Goal: Find specific page/section: Find specific page/section

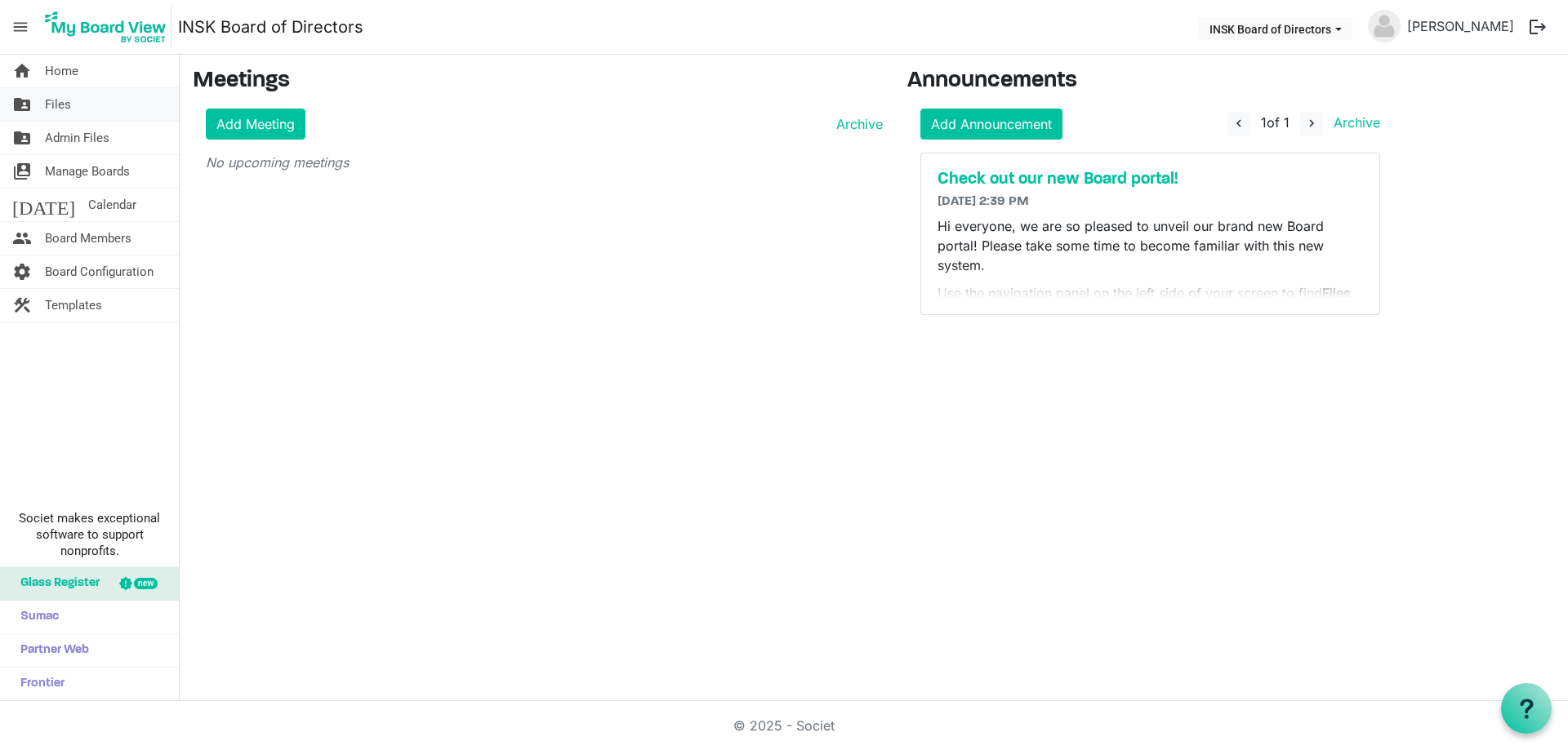
click at [86, 107] on link "folder_shared Files" at bounding box center [89, 104] width 179 height 32
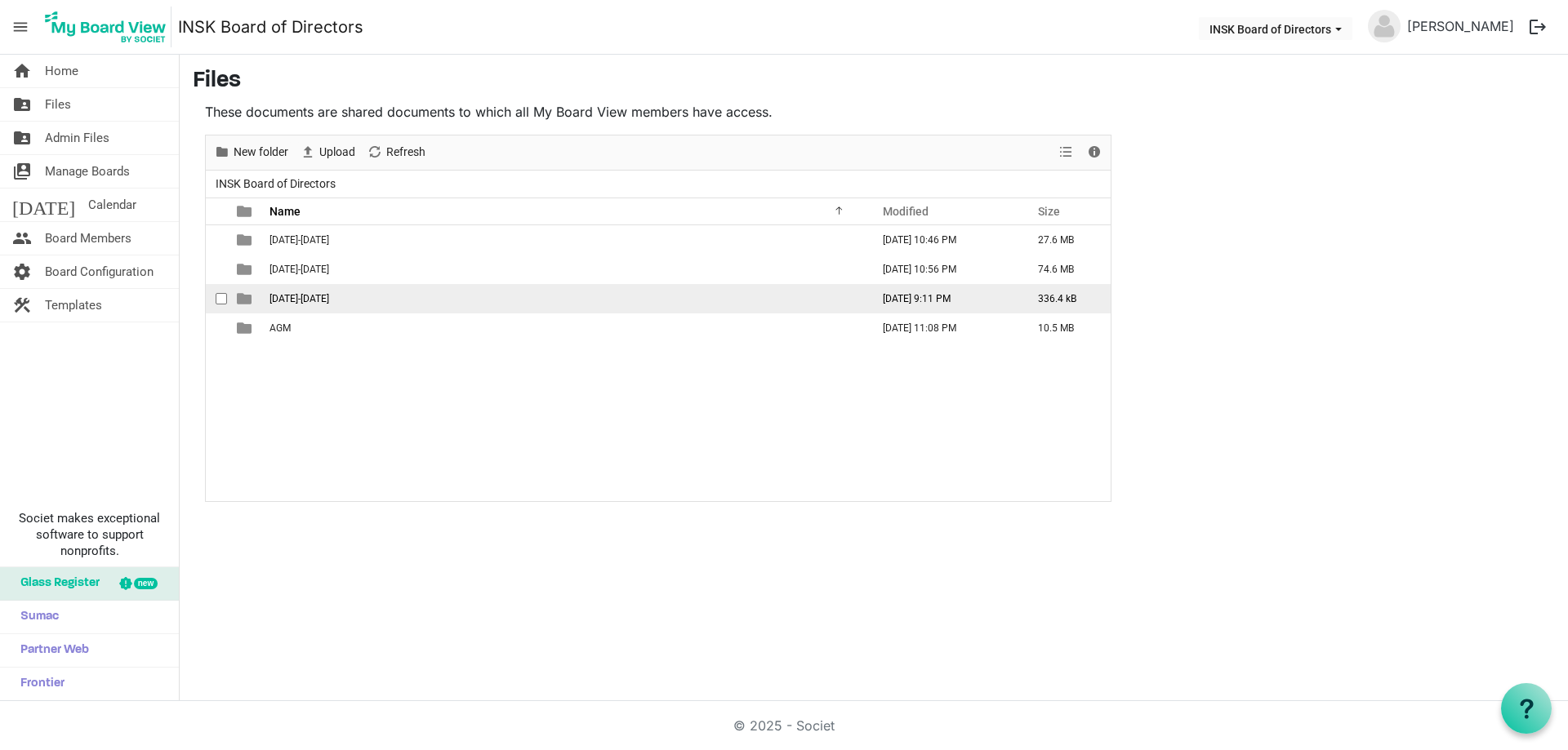
click at [295, 299] on span "2025-2026" at bounding box center [299, 299] width 60 height 11
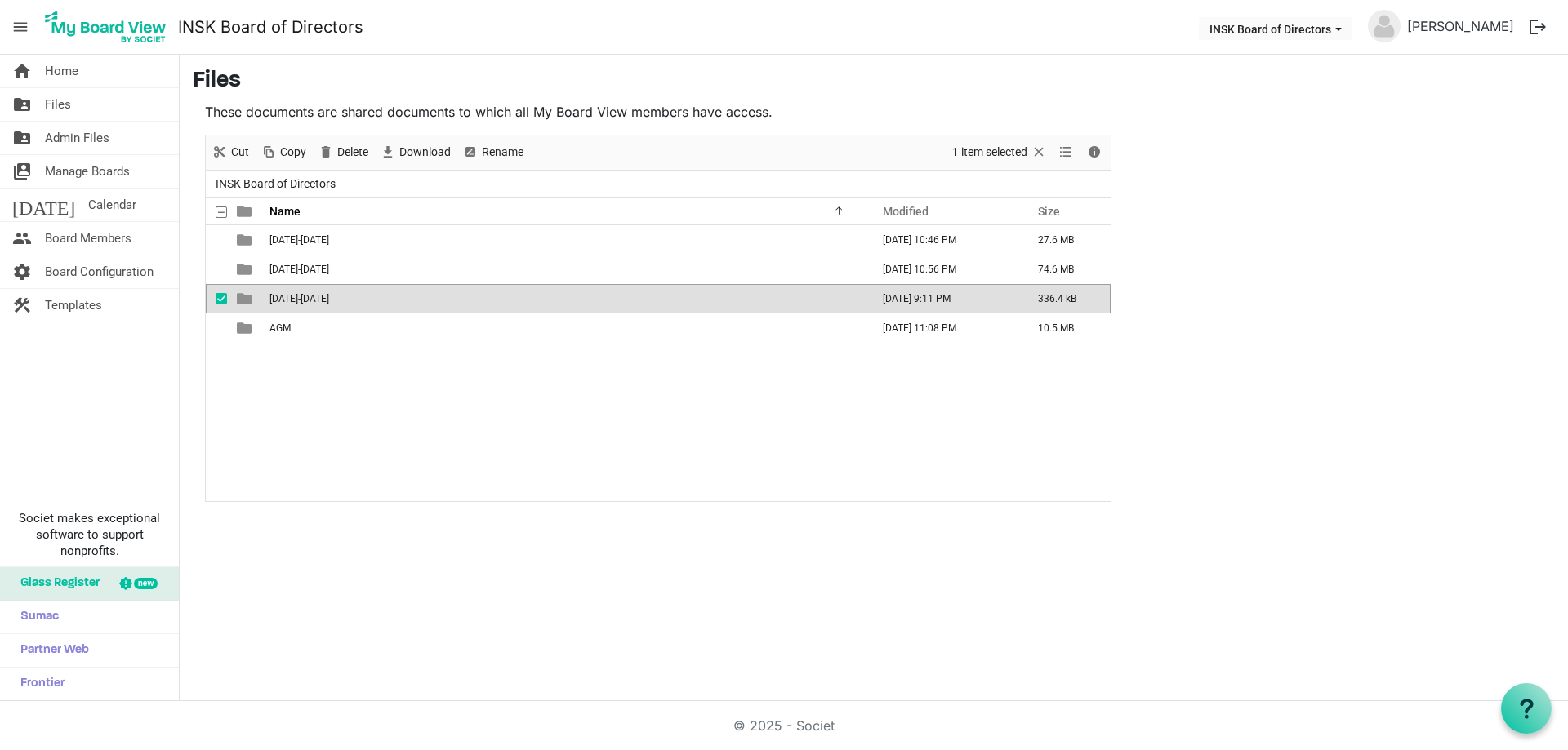
click at [295, 299] on span "2025-2026" at bounding box center [299, 299] width 60 height 11
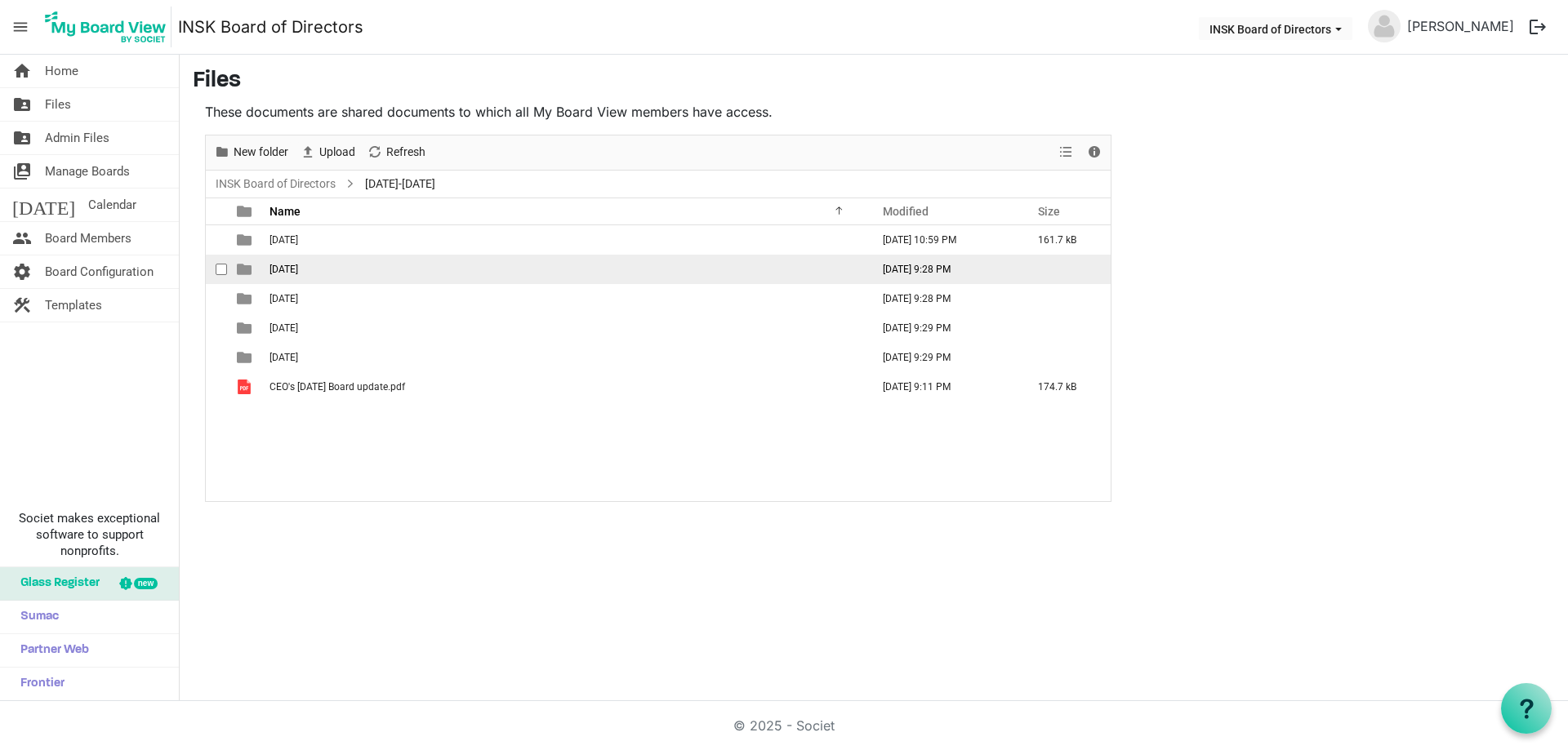
click at [293, 267] on span "2025-09-21" at bounding box center [283, 270] width 29 height 11
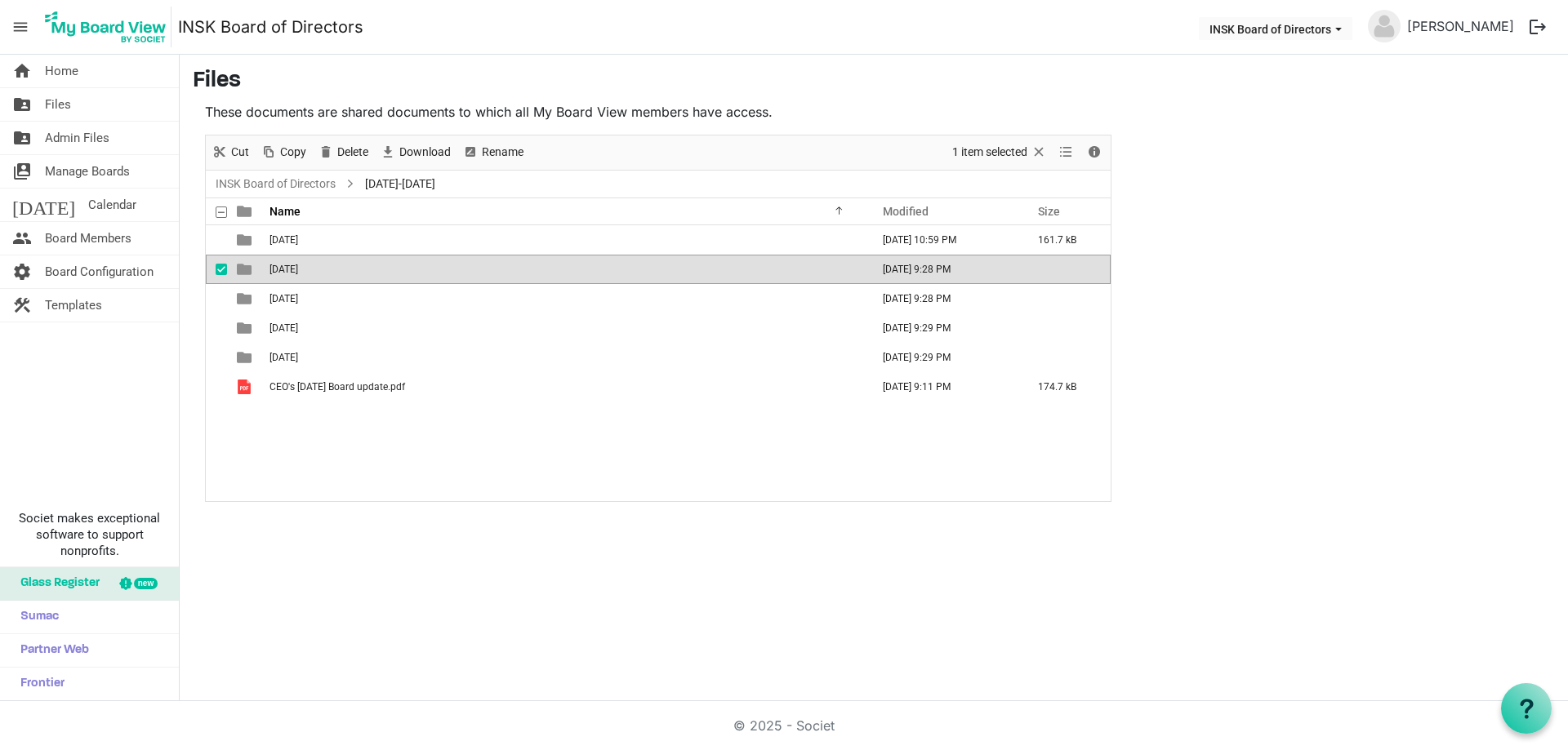
click at [293, 267] on span "2025-09-21" at bounding box center [283, 270] width 29 height 11
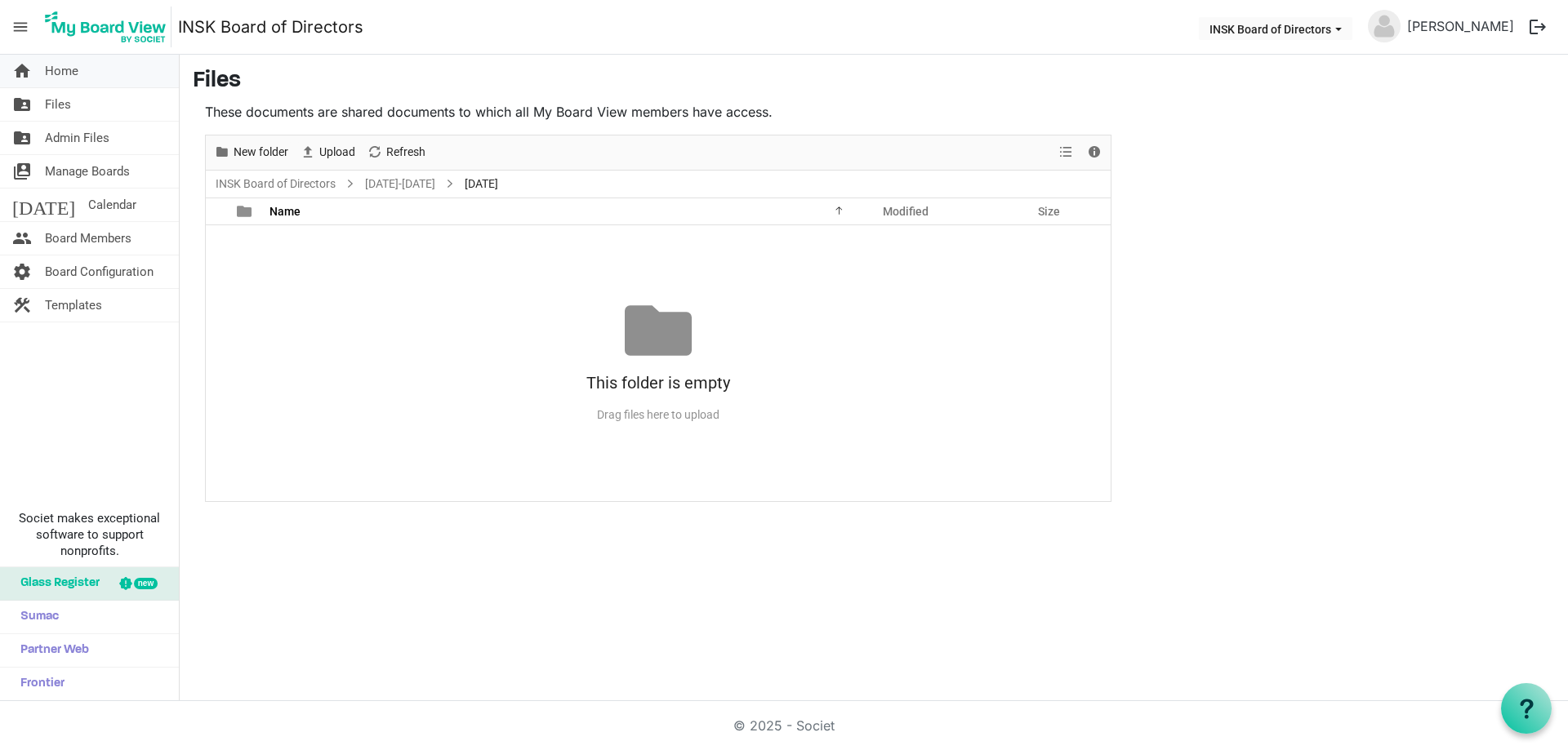
click at [66, 70] on span "Home" at bounding box center [62, 70] width 33 height 32
